Goal: Transaction & Acquisition: Purchase product/service

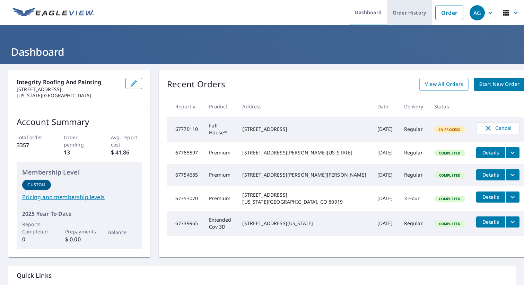
click at [409, 12] on link "Order History" at bounding box center [409, 12] width 45 height 25
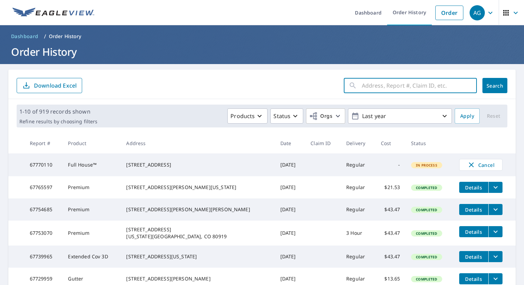
click at [379, 86] on input "text" at bounding box center [419, 85] width 115 height 19
type input "412"
click button "Search" at bounding box center [494, 85] width 25 height 15
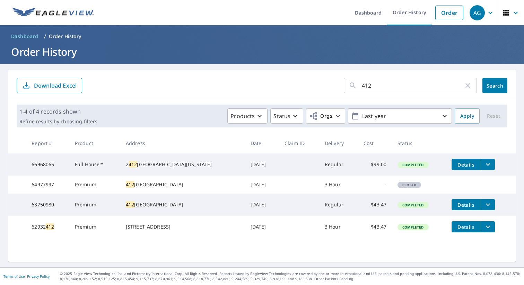
click at [392, 89] on input "412" at bounding box center [413, 85] width 102 height 19
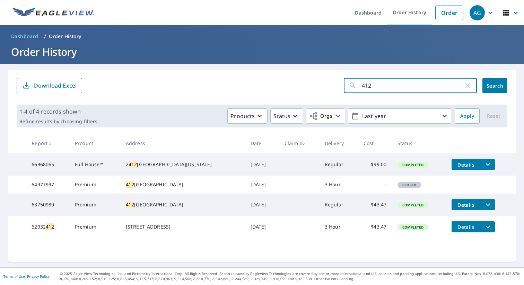
click at [392, 89] on input "412" at bounding box center [413, 85] width 102 height 19
type input "chey"
click button "Search" at bounding box center [494, 85] width 25 height 15
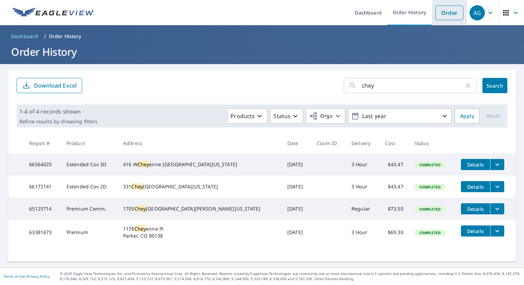
click at [442, 14] on link "Order" at bounding box center [449, 13] width 28 height 15
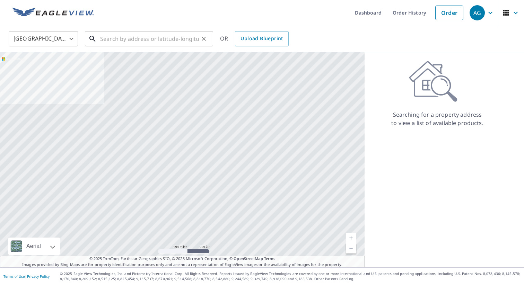
click at [139, 41] on input "text" at bounding box center [149, 38] width 99 height 19
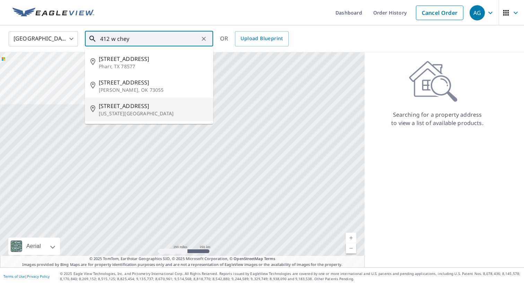
click at [134, 106] on span "[STREET_ADDRESS]" at bounding box center [153, 106] width 109 height 8
type input "[STREET_ADDRESS][US_STATE]"
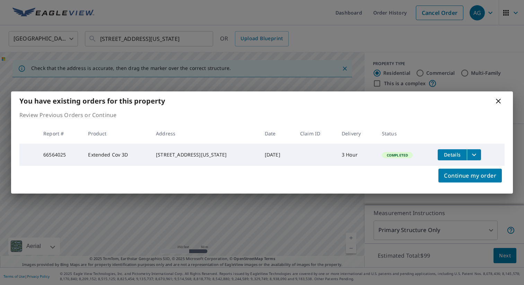
click at [464, 69] on div "You have existing orders for this property Review Previous Orders or Continue R…" at bounding box center [262, 142] width 524 height 285
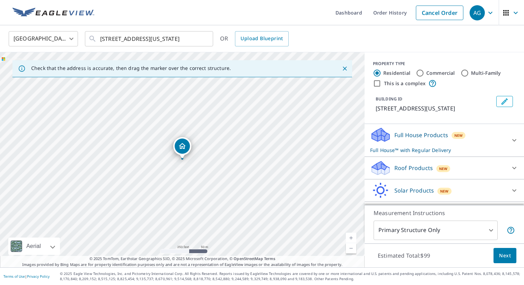
click at [464, 72] on input "Multi-Family" at bounding box center [464, 73] width 8 height 8
radio input "true"
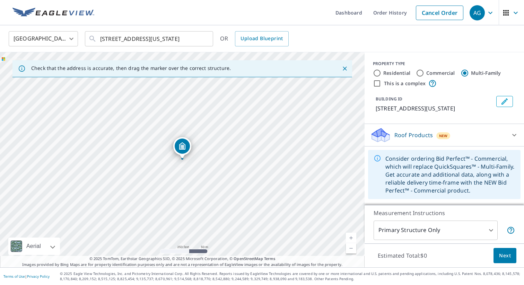
scroll to position [6, 0]
drag, startPoint x: 182, startPoint y: 163, endPoint x: 327, endPoint y: 91, distance: 161.9
click at [327, 91] on div "[STREET_ADDRESS][US_STATE]" at bounding box center [182, 159] width 364 height 215
click at [460, 137] on div "Roof Products New" at bounding box center [438, 135] width 136 height 16
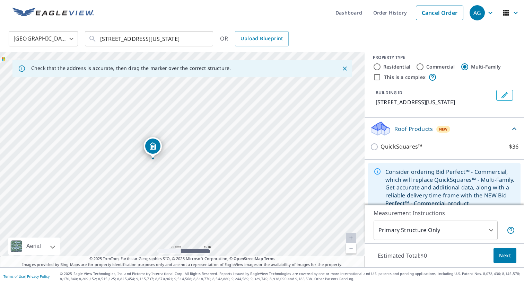
click at [454, 137] on div "Roof Products New" at bounding box center [440, 129] width 140 height 16
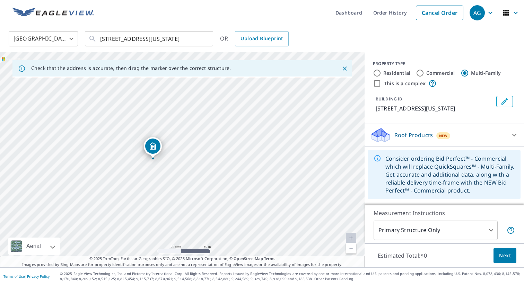
scroll to position [0, 0]
click at [412, 139] on p "Roof Products" at bounding box center [413, 135] width 38 height 8
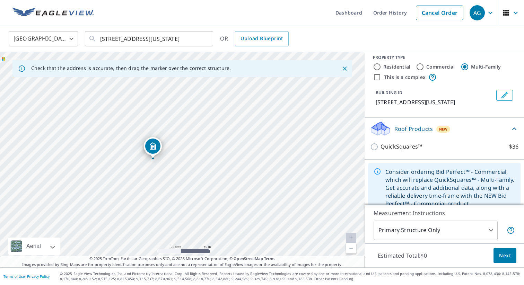
scroll to position [6, 0]
click at [398, 66] on label "Residential" at bounding box center [396, 66] width 27 height 7
click at [381, 66] on input "Residential" at bounding box center [377, 67] width 8 height 8
radio input "true"
type input "1"
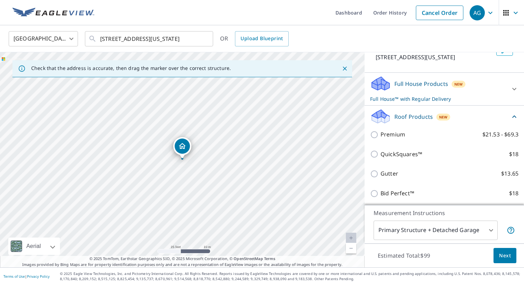
scroll to position [53, 0]
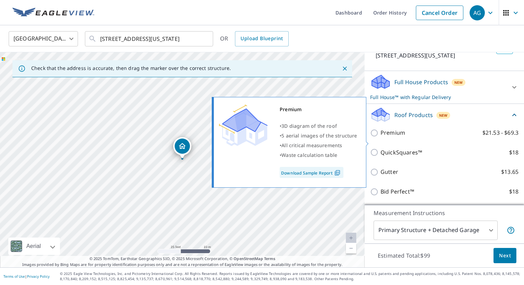
click at [391, 137] on p "Premium" at bounding box center [392, 132] width 25 height 9
click at [380, 137] on input "Premium $21.53 - $69.3" at bounding box center [375, 133] width 10 height 8
checkbox input "true"
checkbox input "false"
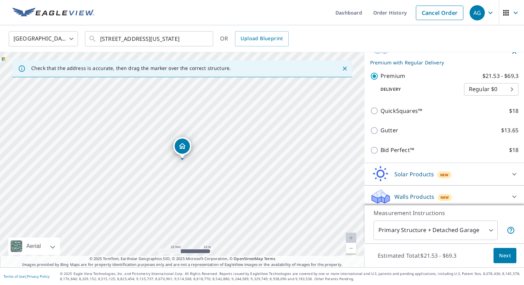
scroll to position [122, 0]
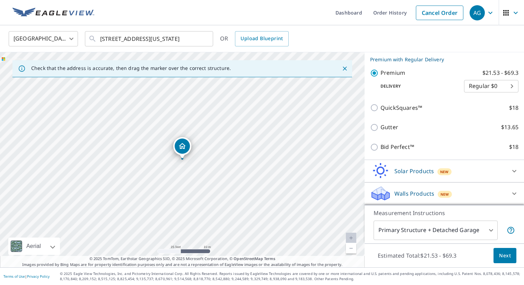
click at [412, 228] on body "AG AG Dashboard Order History Cancel Order AG [GEOGRAPHIC_DATA] [GEOGRAPHIC_DAT…" at bounding box center [262, 142] width 524 height 285
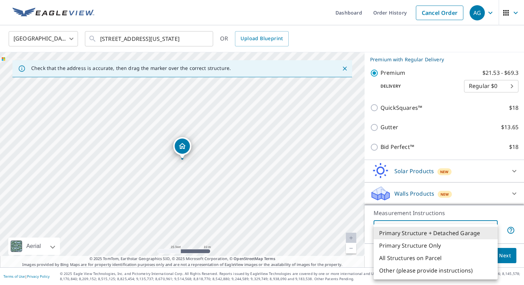
click at [410, 244] on li "Primary Structure Only" at bounding box center [435, 245] width 124 height 12
type input "2"
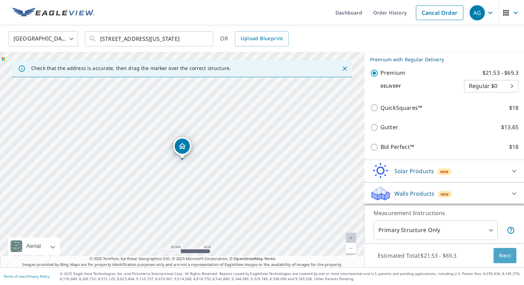
click at [507, 258] on span "Next" at bounding box center [505, 255] width 12 height 9
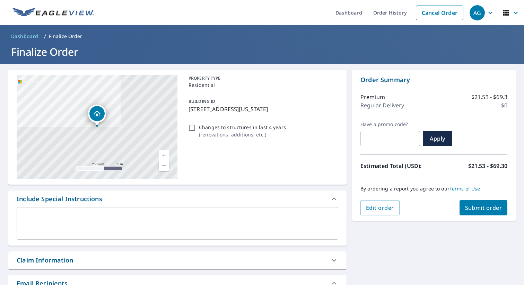
click at [485, 211] on span "Submit order" at bounding box center [483, 208] width 37 height 8
checkbox input "true"
